Goal: Task Accomplishment & Management: Manage account settings

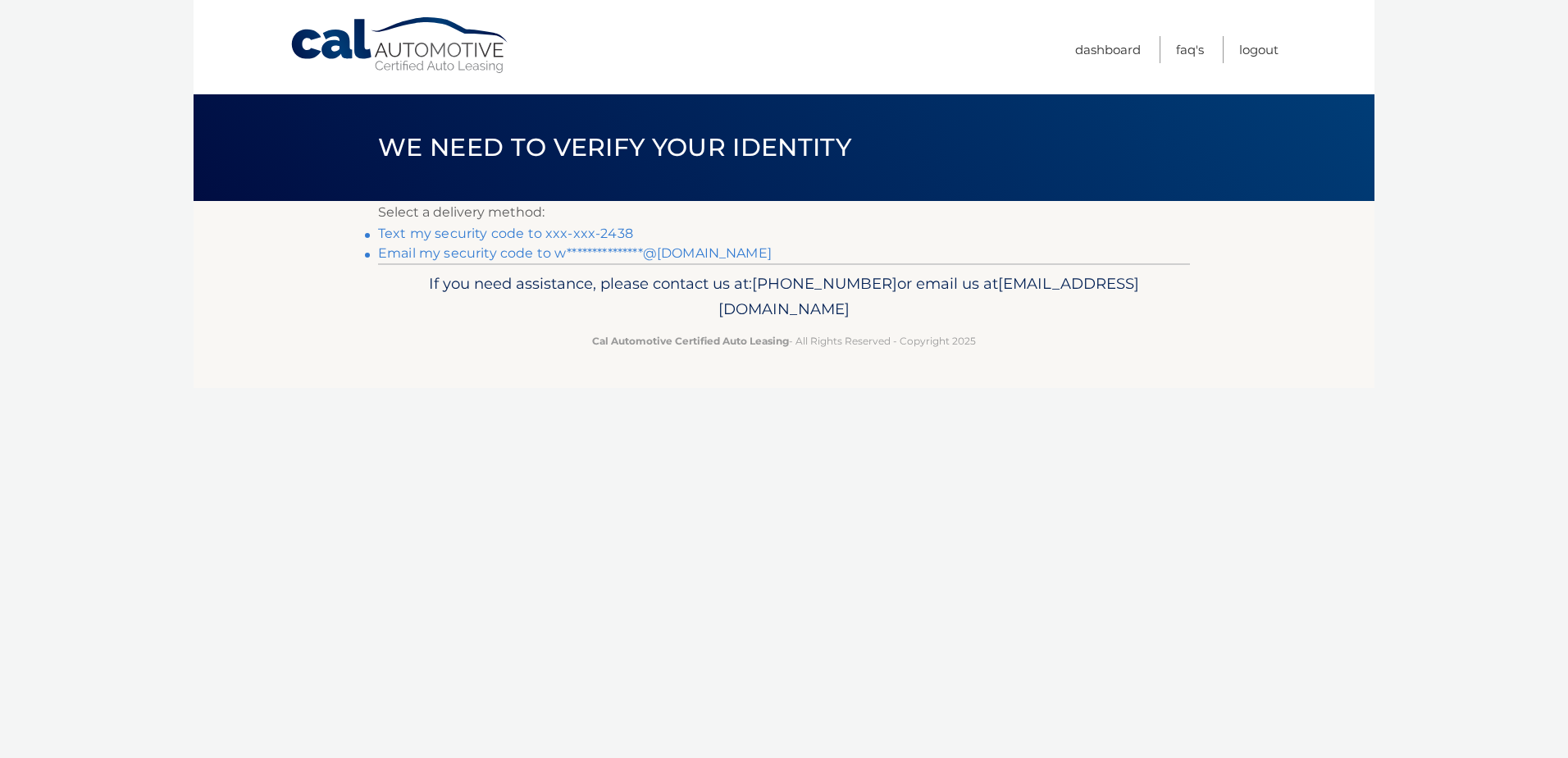
click at [604, 232] on link "Text my security code to xxx-xxx-2438" at bounding box center [506, 233] width 255 height 16
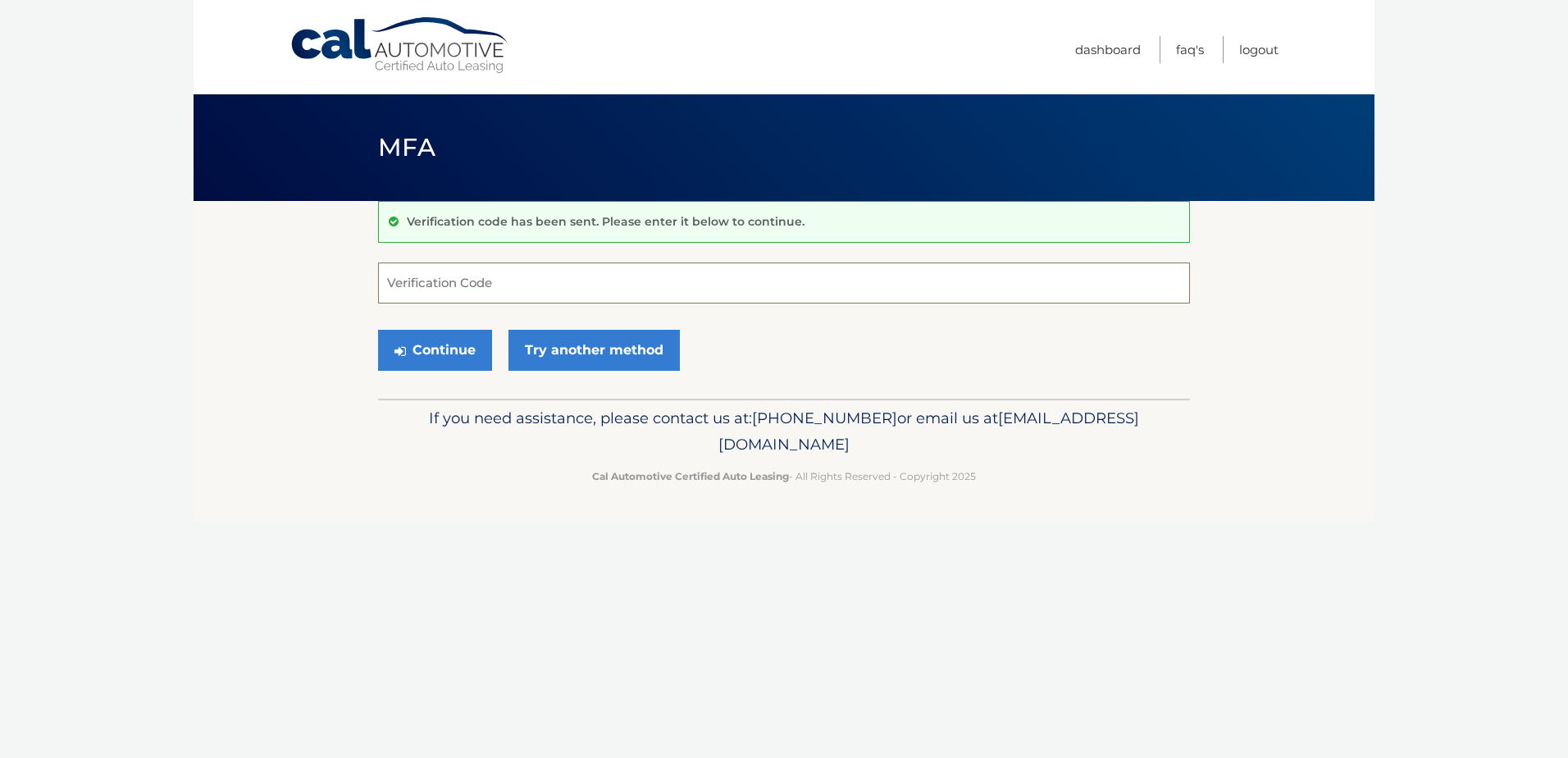
click at [570, 287] on input "Verification Code" at bounding box center [784, 283] width 812 height 41
type input "906851"
click at [464, 352] on button "Continue" at bounding box center [435, 351] width 114 height 41
